Goal: Task Accomplishment & Management: Manage account settings

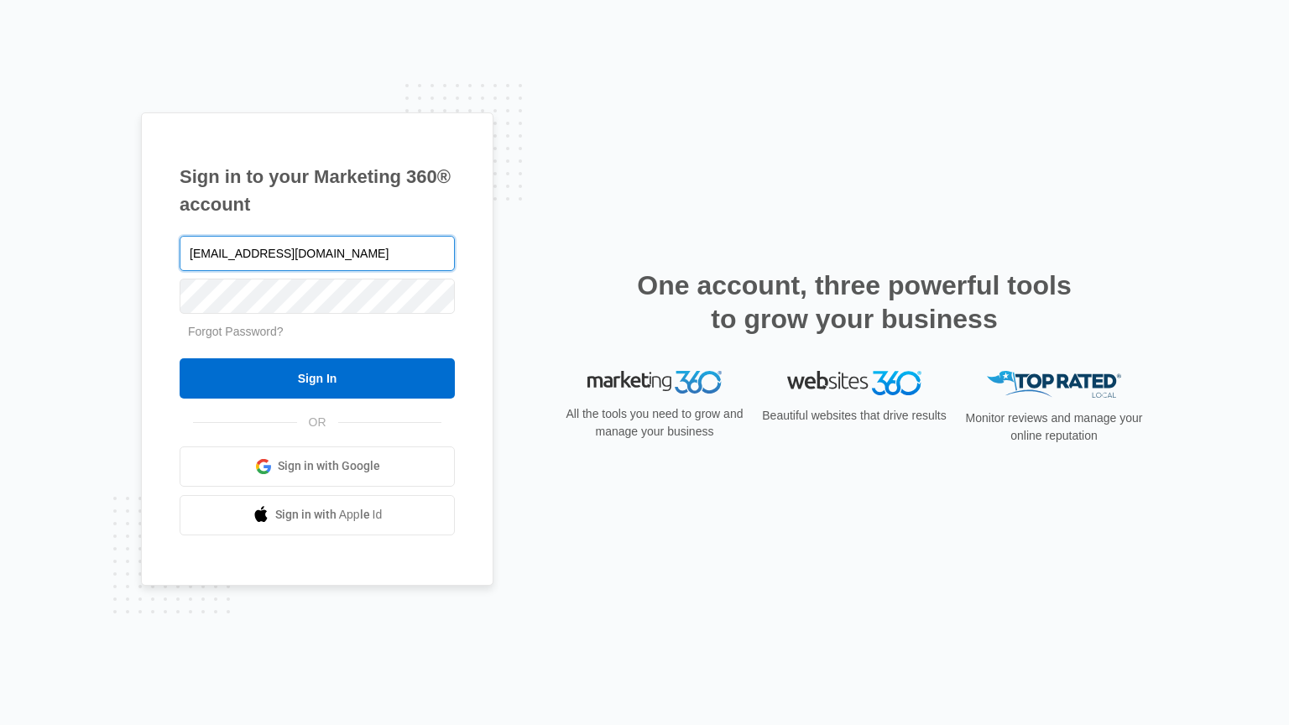
type input "lkim88521@gmail.com"
click at [180, 358] on input "Sign In" at bounding box center [317, 378] width 275 height 40
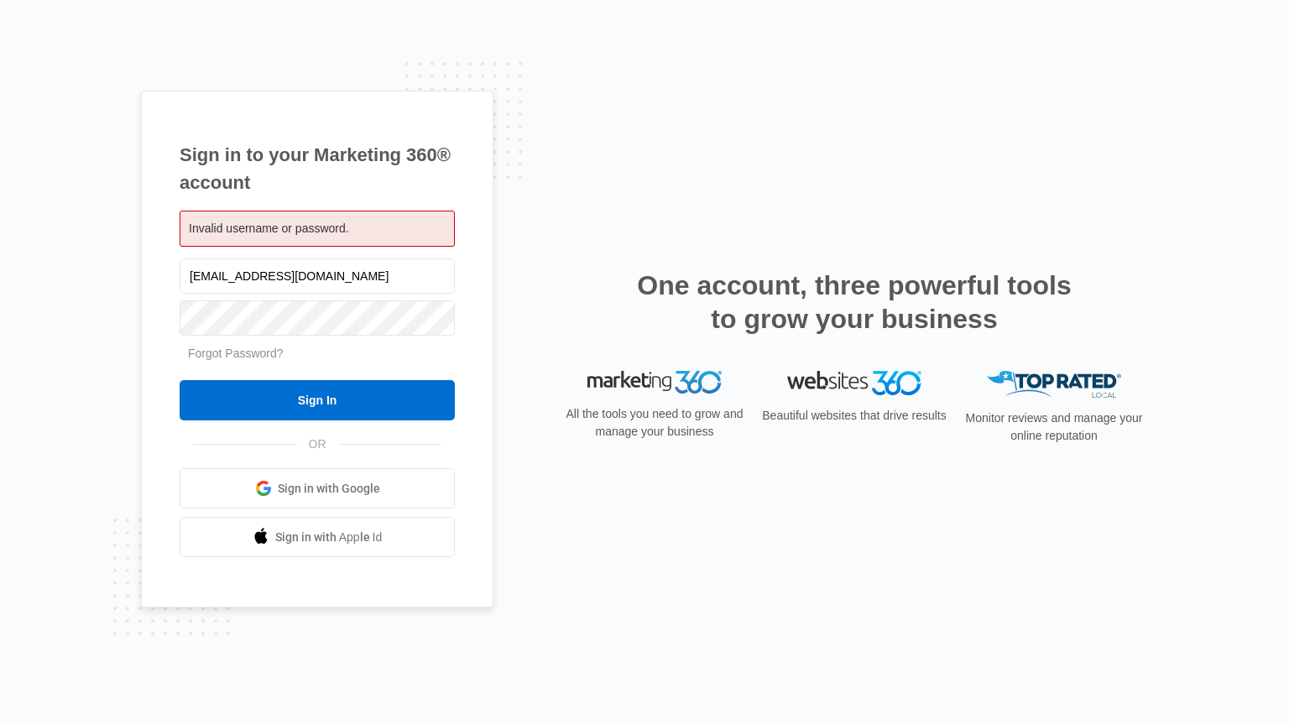
click at [223, 487] on link "Sign in with Google" at bounding box center [317, 488] width 275 height 40
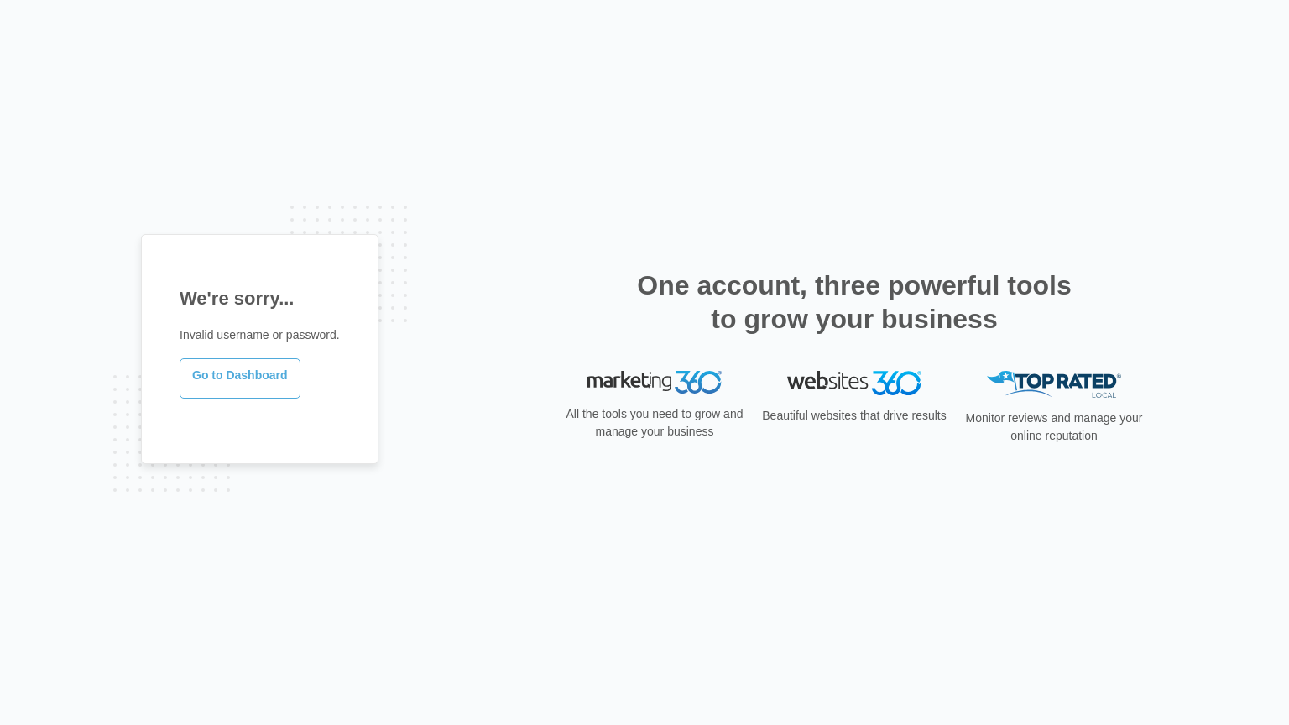
click at [238, 389] on link "Go to Dashboard" at bounding box center [240, 378] width 121 height 40
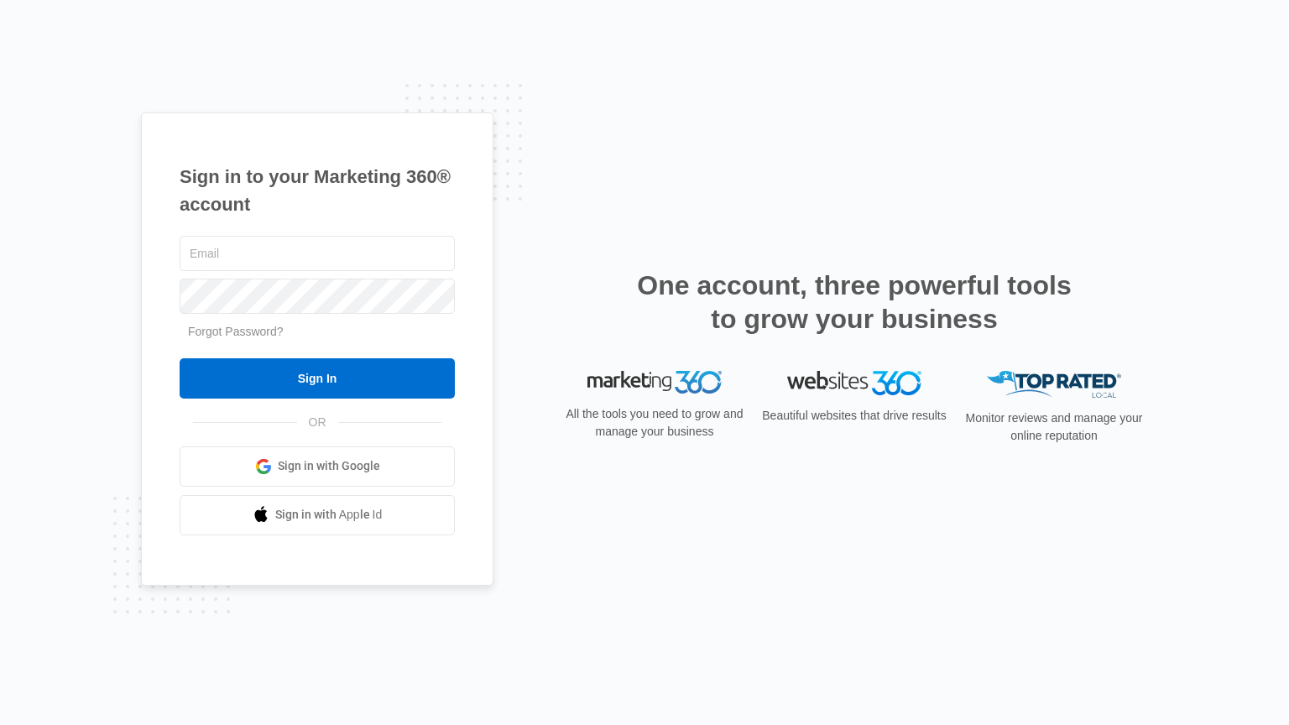
click at [405, 455] on link "Sign in with Google" at bounding box center [317, 466] width 275 height 40
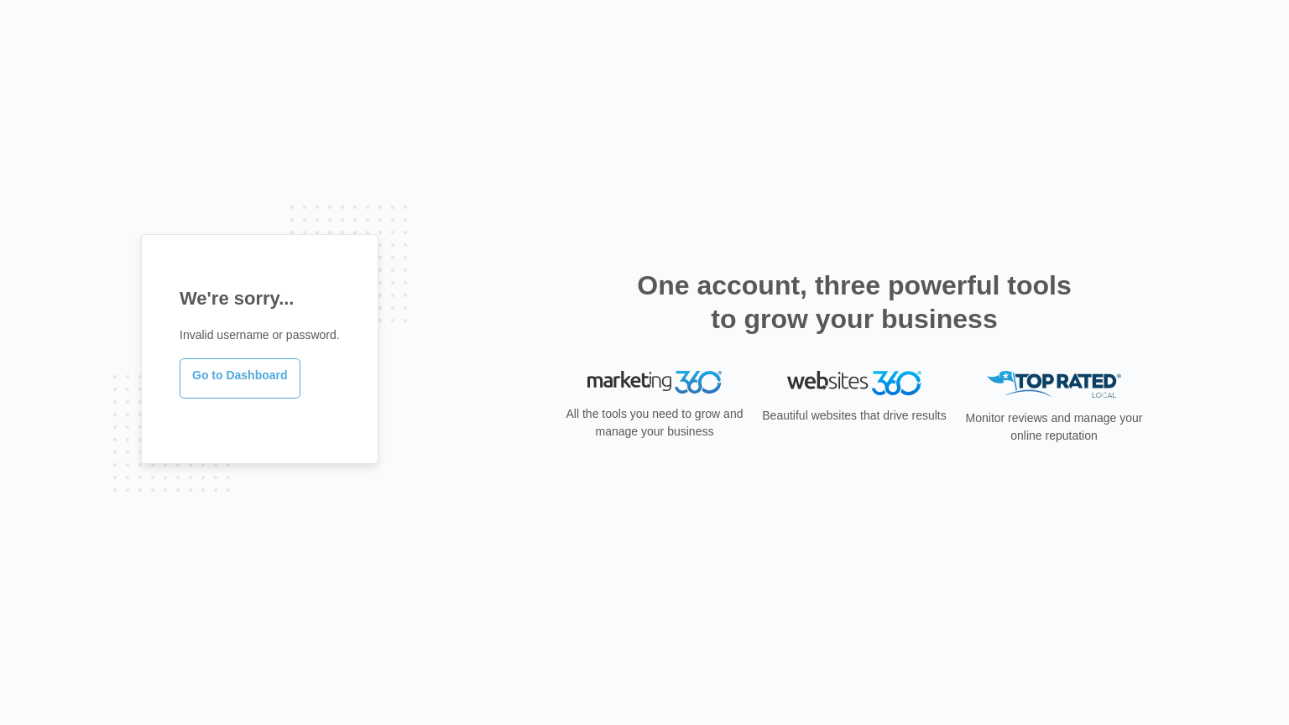
click at [242, 371] on link "Go to Dashboard" at bounding box center [240, 378] width 121 height 40
